Goal: Entertainment & Leisure: Consume media (video, audio)

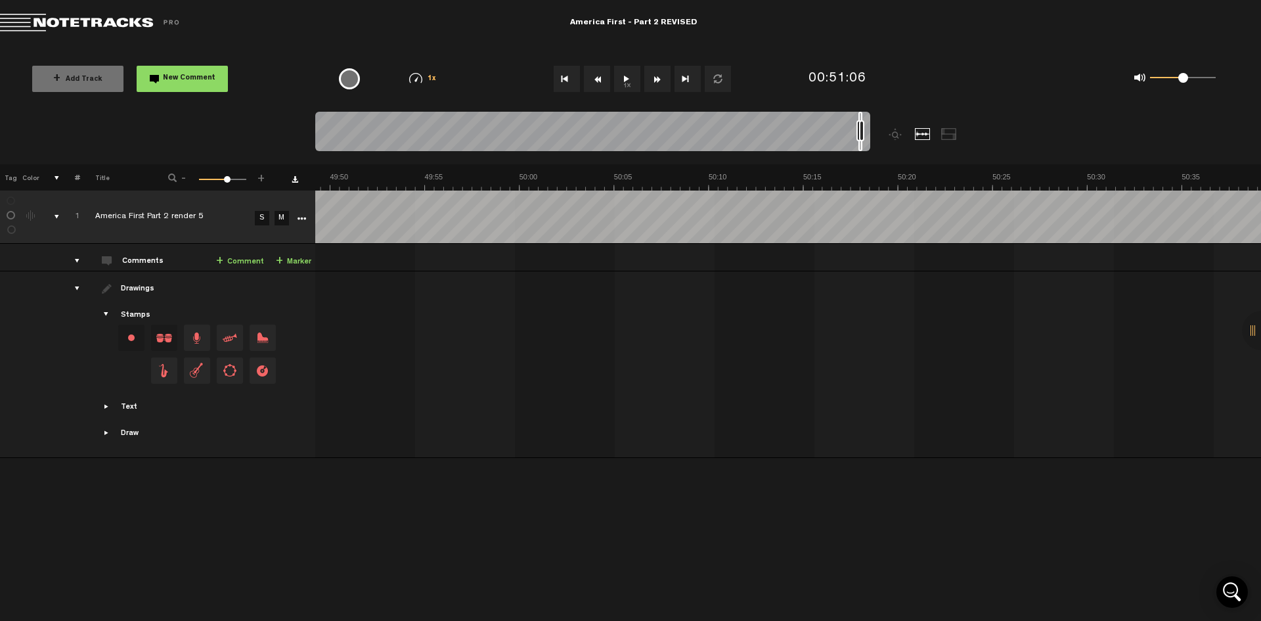
scroll to position [0, 56018]
drag, startPoint x: 866, startPoint y: 117, endPoint x: 857, endPoint y: 117, distance: 9.2
click at [857, 117] on div at bounding box center [858, 131] width 4 height 39
click at [623, 77] on button "1x" at bounding box center [627, 79] width 26 height 26
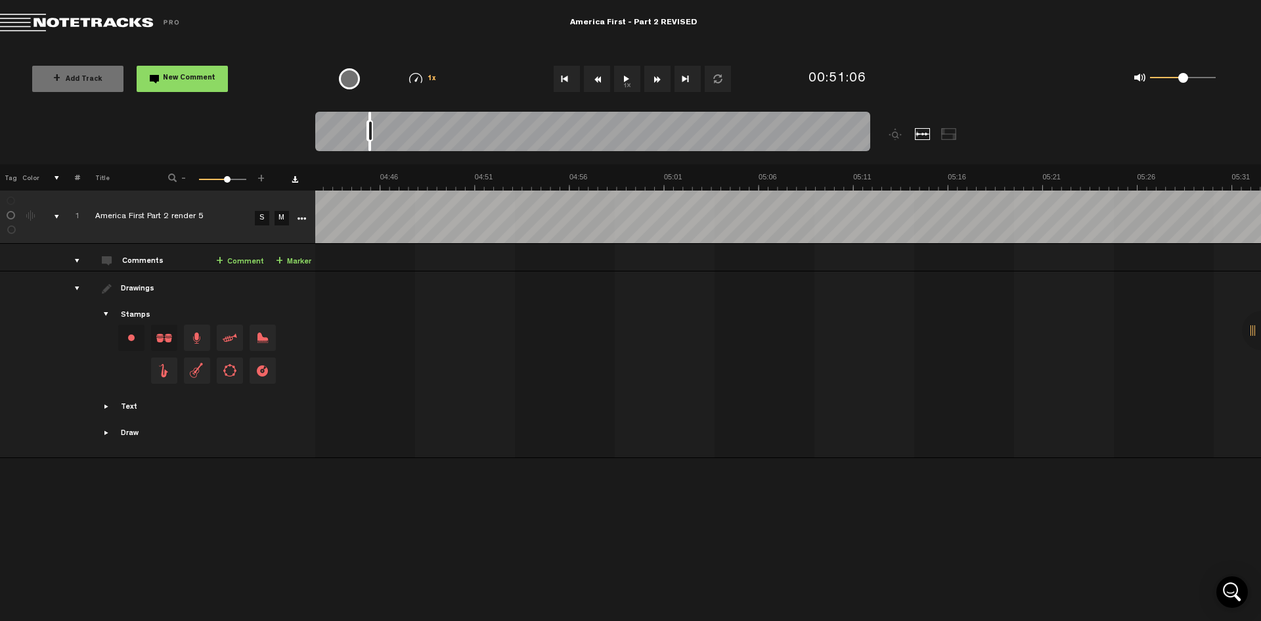
drag, startPoint x: 870, startPoint y: 117, endPoint x: 361, endPoint y: 134, distance: 509.2
click at [372, 134] on div at bounding box center [592, 134] width 555 height 44
click at [623, 81] on button "1x" at bounding box center [627, 79] width 26 height 26
click at [629, 79] on button "1x" at bounding box center [627, 79] width 26 height 26
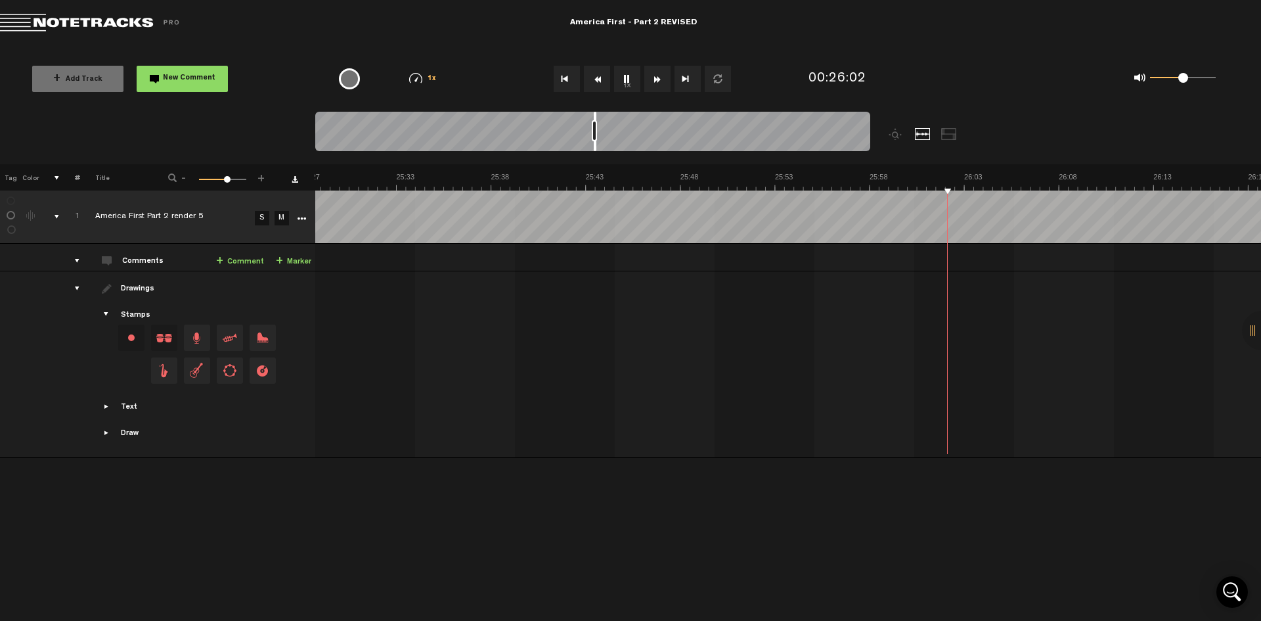
click at [625, 78] on button "1x" at bounding box center [627, 79] width 26 height 26
drag, startPoint x: 594, startPoint y: 117, endPoint x: 448, endPoint y: 130, distance: 147.0
click at [448, 130] on div at bounding box center [592, 134] width 555 height 44
click at [623, 76] on button "1x" at bounding box center [627, 79] width 26 height 26
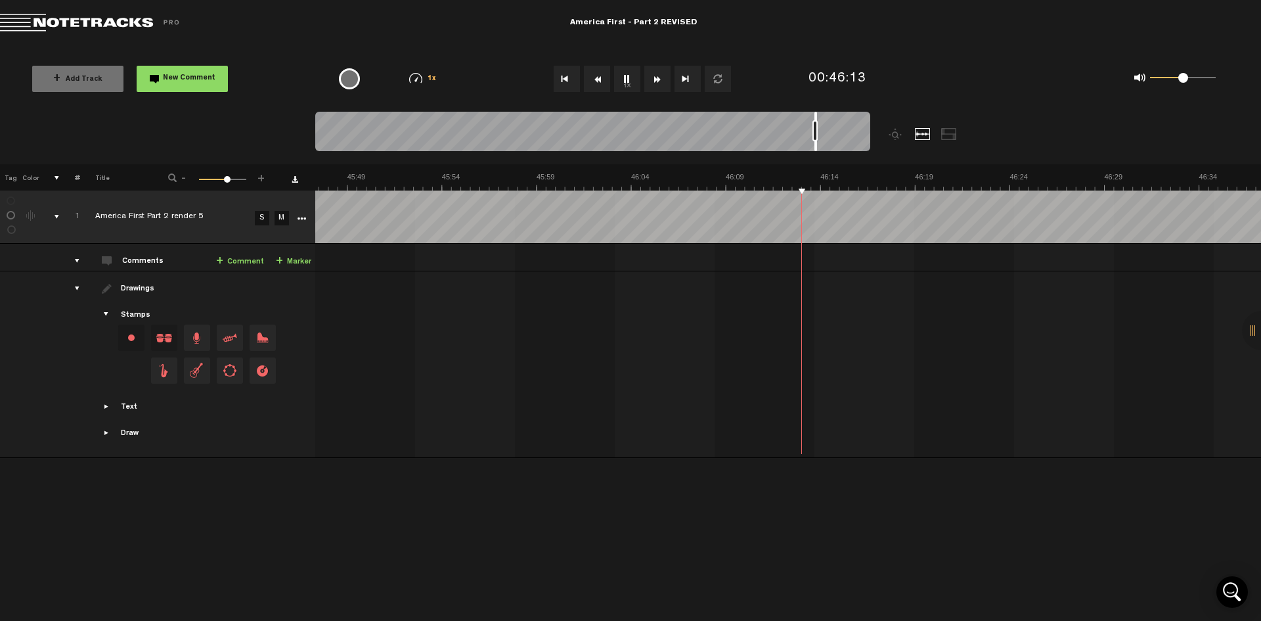
scroll to position [0, 52110]
click at [621, 78] on button "1x" at bounding box center [627, 79] width 26 height 26
click at [626, 71] on button "1x" at bounding box center [627, 79] width 26 height 26
click at [630, 81] on button "1x" at bounding box center [627, 79] width 26 height 26
click at [629, 79] on button "1x" at bounding box center [627, 79] width 26 height 26
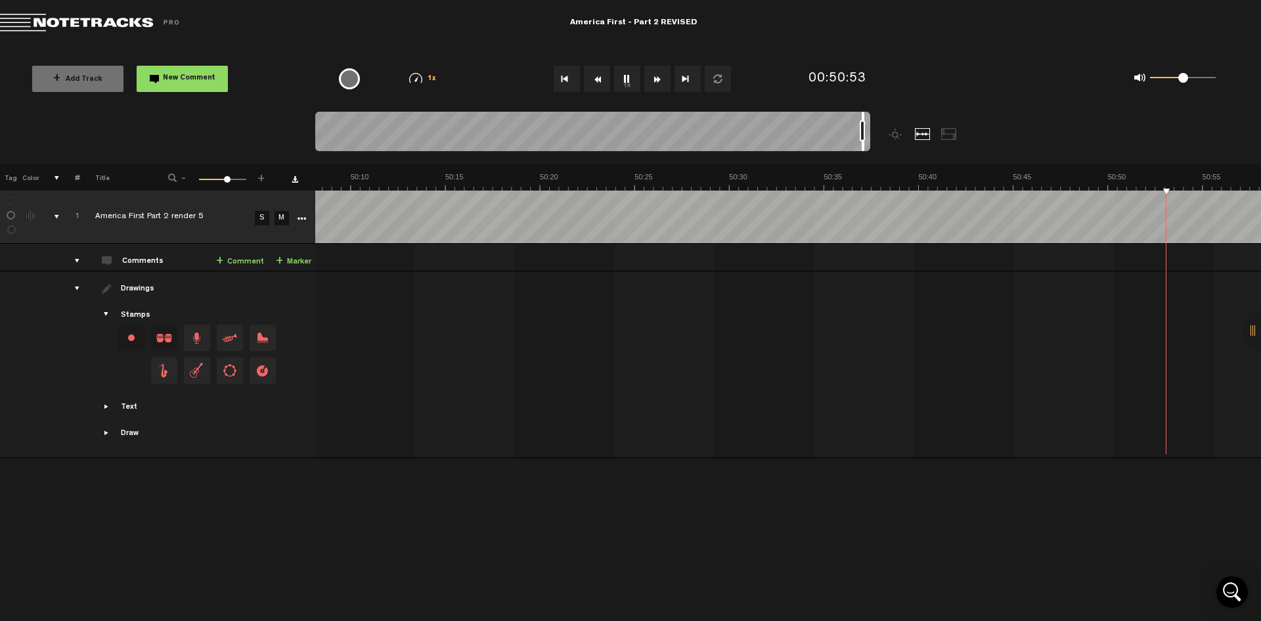
scroll to position [0, 57027]
